Goal: Information Seeking & Learning: Understand process/instructions

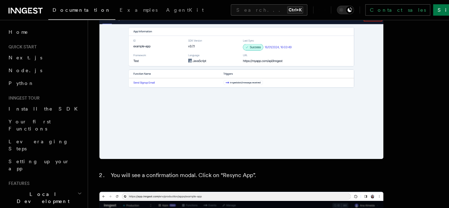
scroll to position [1569, 0]
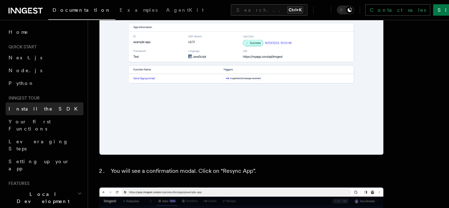
click at [53, 110] on link "Install the SDK" at bounding box center [45, 108] width 78 height 13
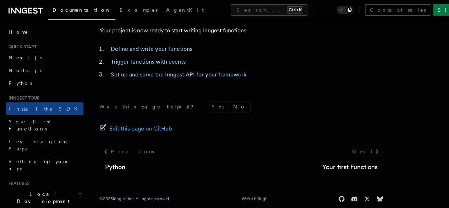
scroll to position [392, 0]
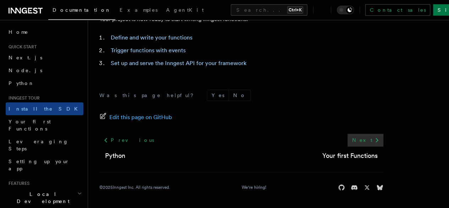
click at [373, 142] on icon at bounding box center [377, 140] width 9 height 9
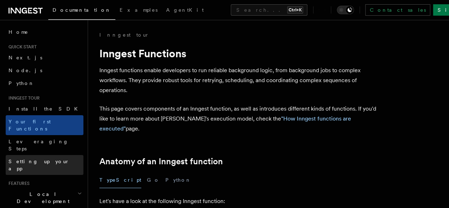
click at [48, 155] on link "Setting up your app" at bounding box center [45, 165] width 78 height 20
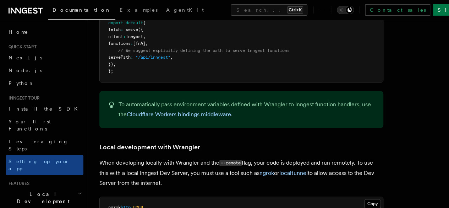
scroll to position [1344, 0]
click at [44, 190] on span "Local Development" at bounding box center [42, 197] width 72 height 14
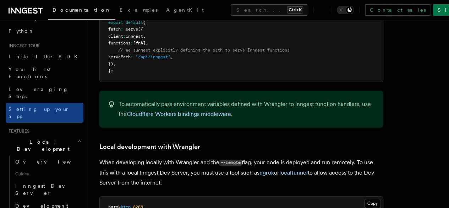
scroll to position [53, 0]
click at [47, 155] on link "Overview" at bounding box center [47, 161] width 71 height 13
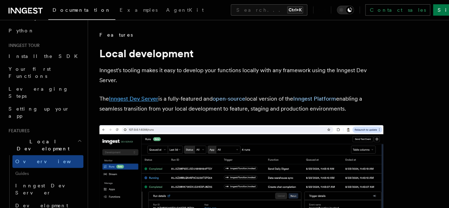
click at [152, 99] on link "Inngest Dev Server" at bounding box center [133, 98] width 49 height 7
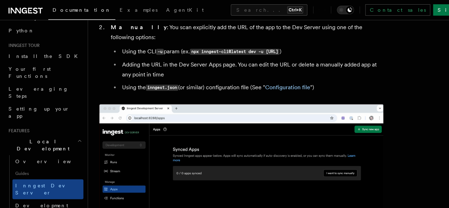
scroll to position [297, 0]
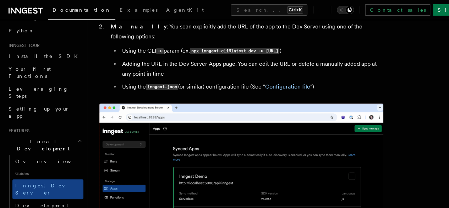
drag, startPoint x: 112, startPoint y: 73, endPoint x: 168, endPoint y: 71, distance: 56.5
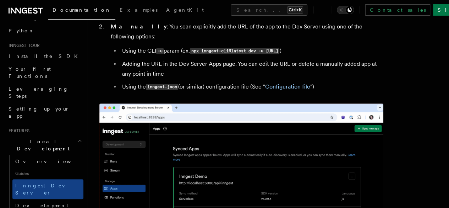
copy span "npx inngest-cli@latest dev"
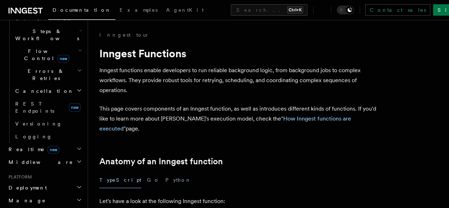
scroll to position [238, 0]
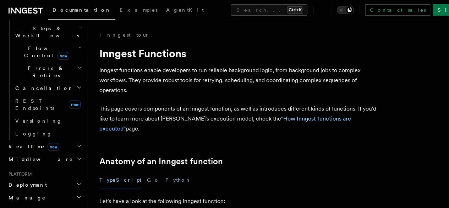
click at [39, 178] on h2 "Deployment" at bounding box center [45, 184] width 78 height 13
click at [40, 191] on link "Overview" at bounding box center [47, 197] width 71 height 13
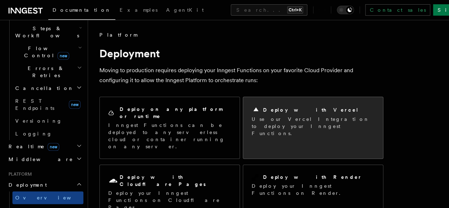
click at [270, 121] on p "Use our Vercel Integration to deploy your Inngest Functions." at bounding box center [313, 125] width 123 height 21
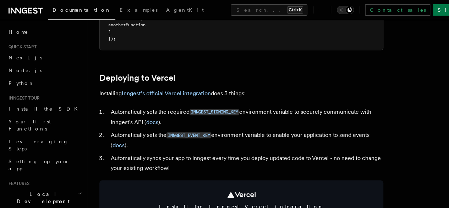
scroll to position [287, 0]
click at [178, 96] on link "Inngest's official Vercel integration" at bounding box center [166, 92] width 89 height 7
